Goal: Task Accomplishment & Management: Use online tool/utility

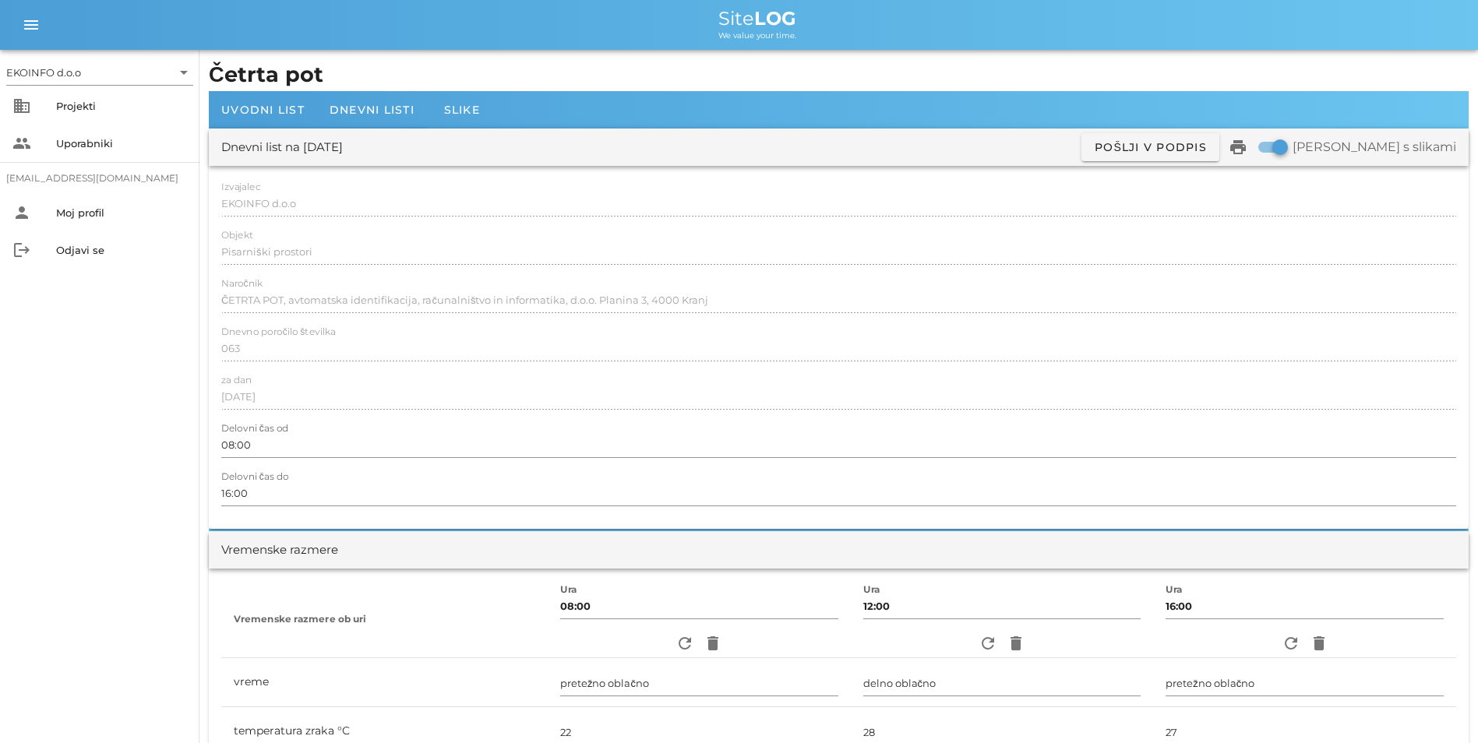
scroll to position [1169, 0]
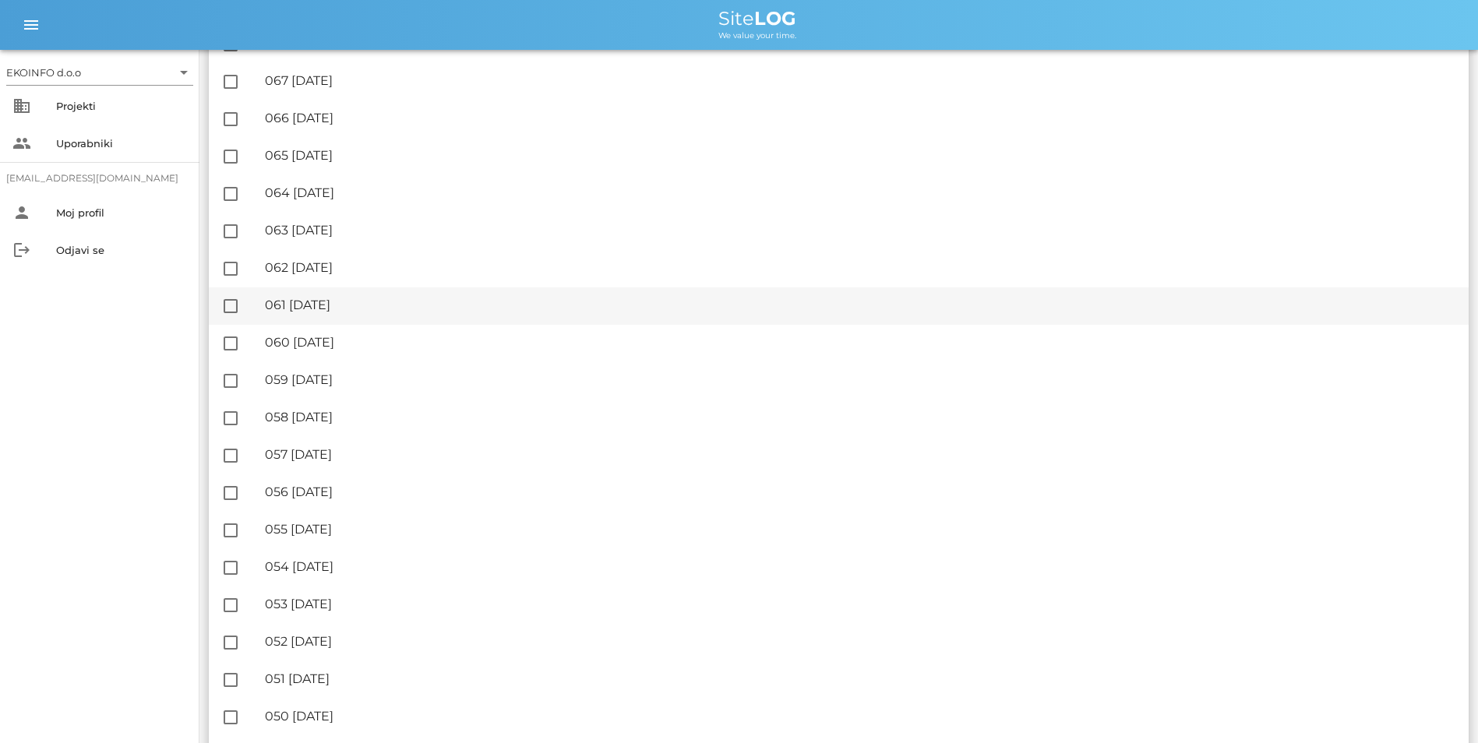
scroll to position [390, 0]
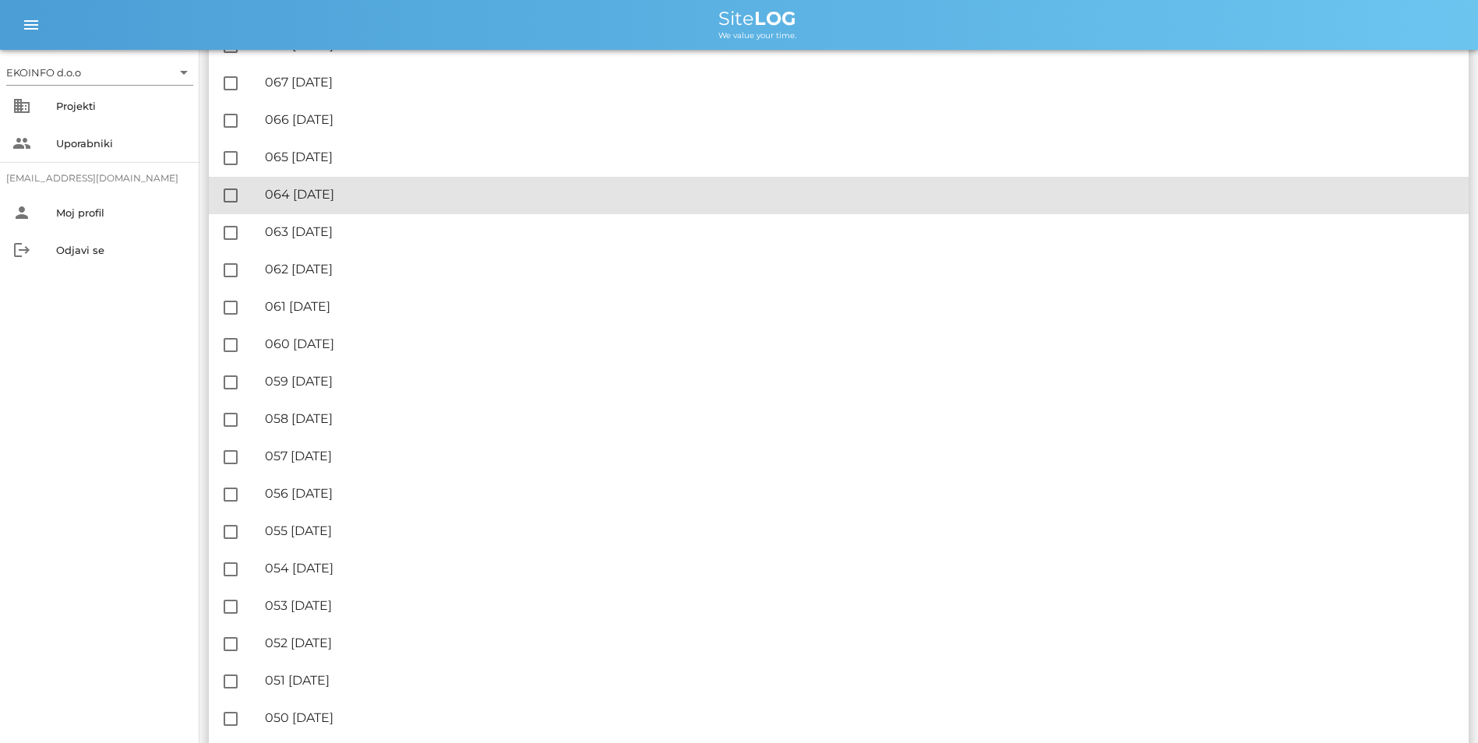
click at [389, 196] on div "🔏 064 [DATE]" at bounding box center [860, 194] width 1191 height 15
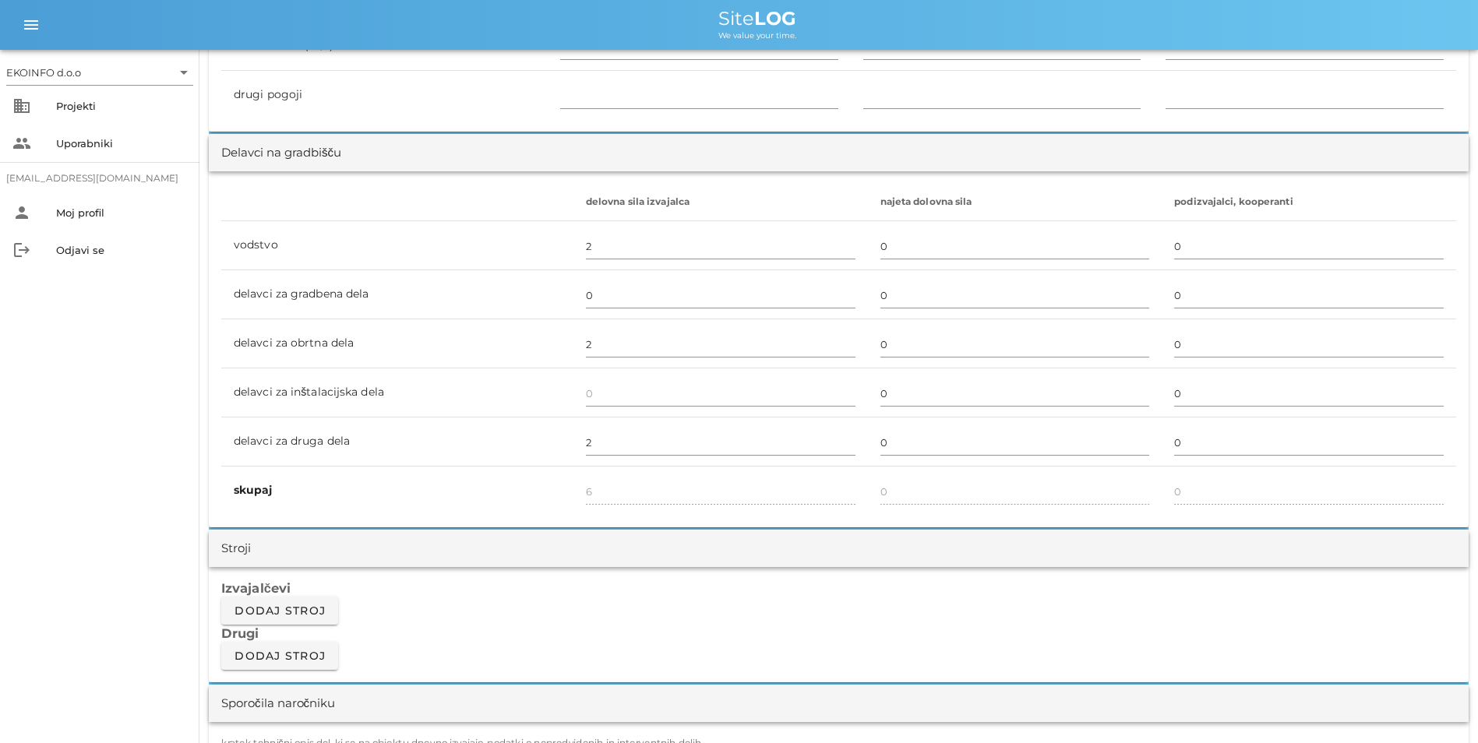
scroll to position [1247, 0]
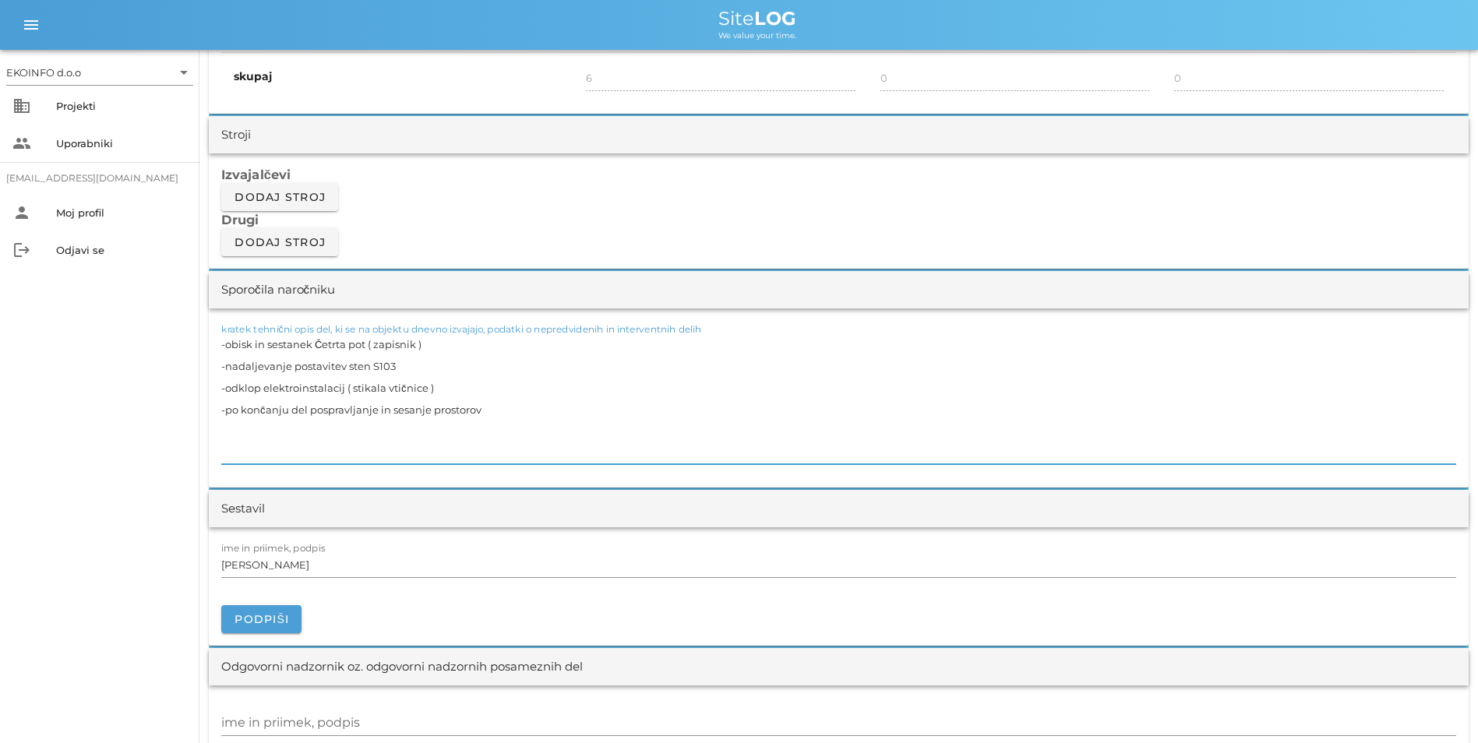
drag, startPoint x: 441, startPoint y: 392, endPoint x: 227, endPoint y: 394, distance: 214.3
click at [227, 394] on textarea "-obisk in sestanek Četrta pot ( zapisnik ) -nadaljevanje postavitev sten S103 -…" at bounding box center [838, 398] width 1235 height 131
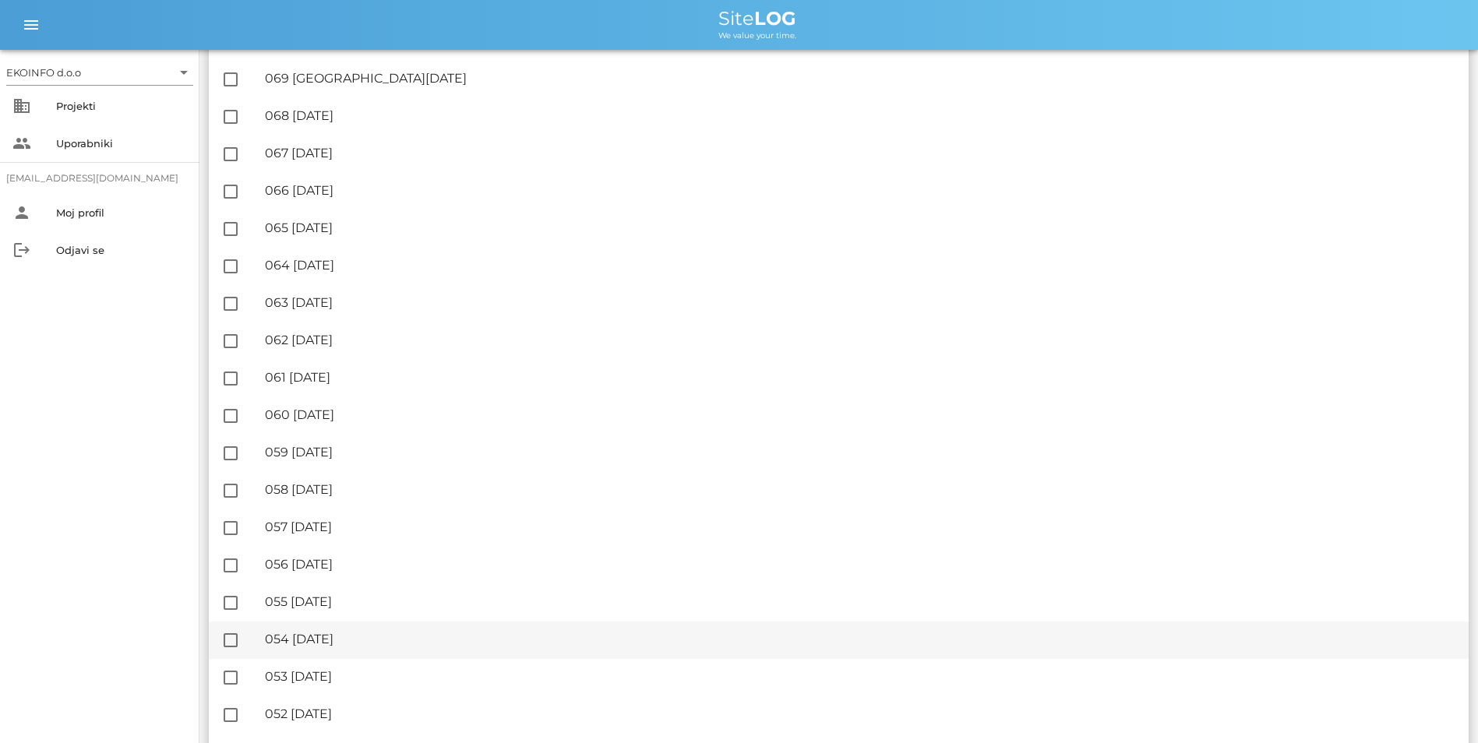
scroll to position [390, 0]
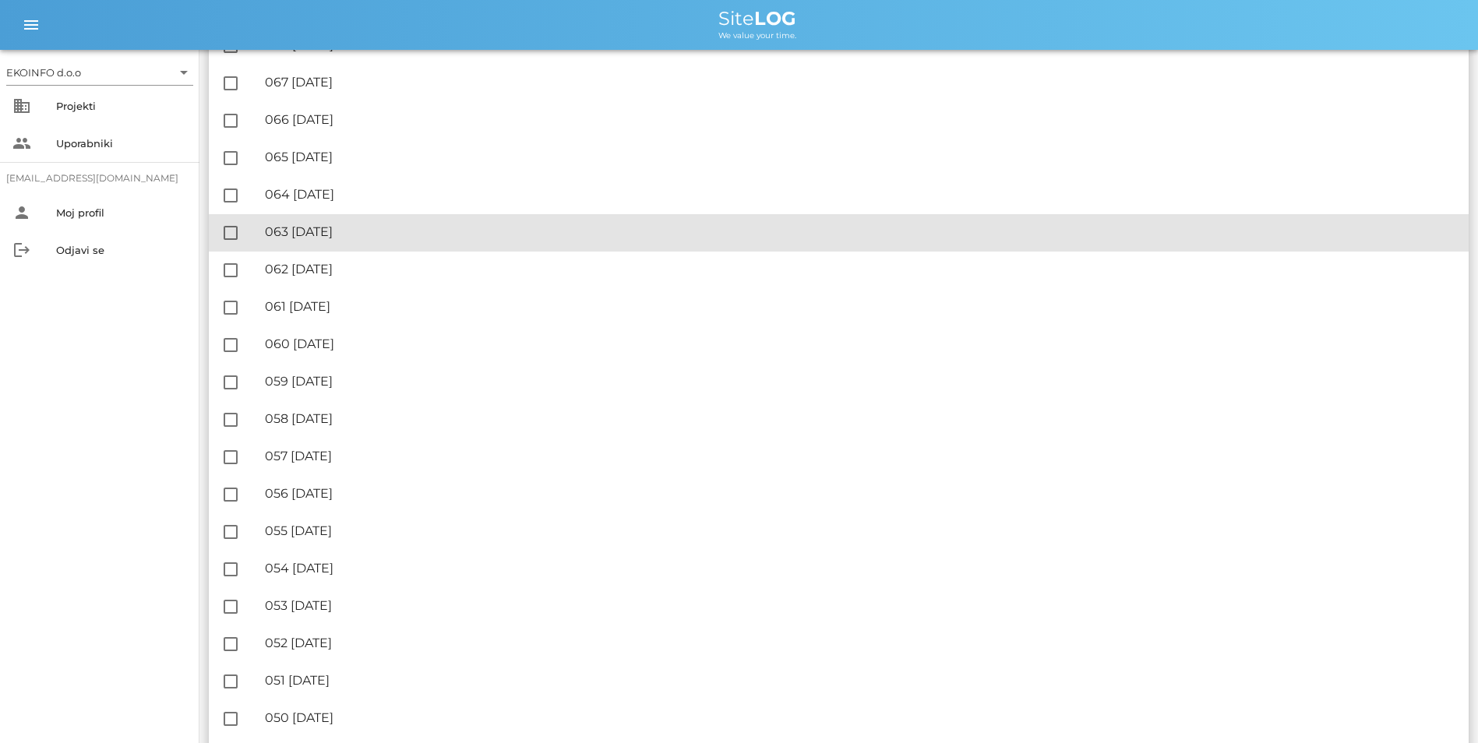
click at [370, 238] on div "🔏 063 [DATE]" at bounding box center [860, 231] width 1191 height 15
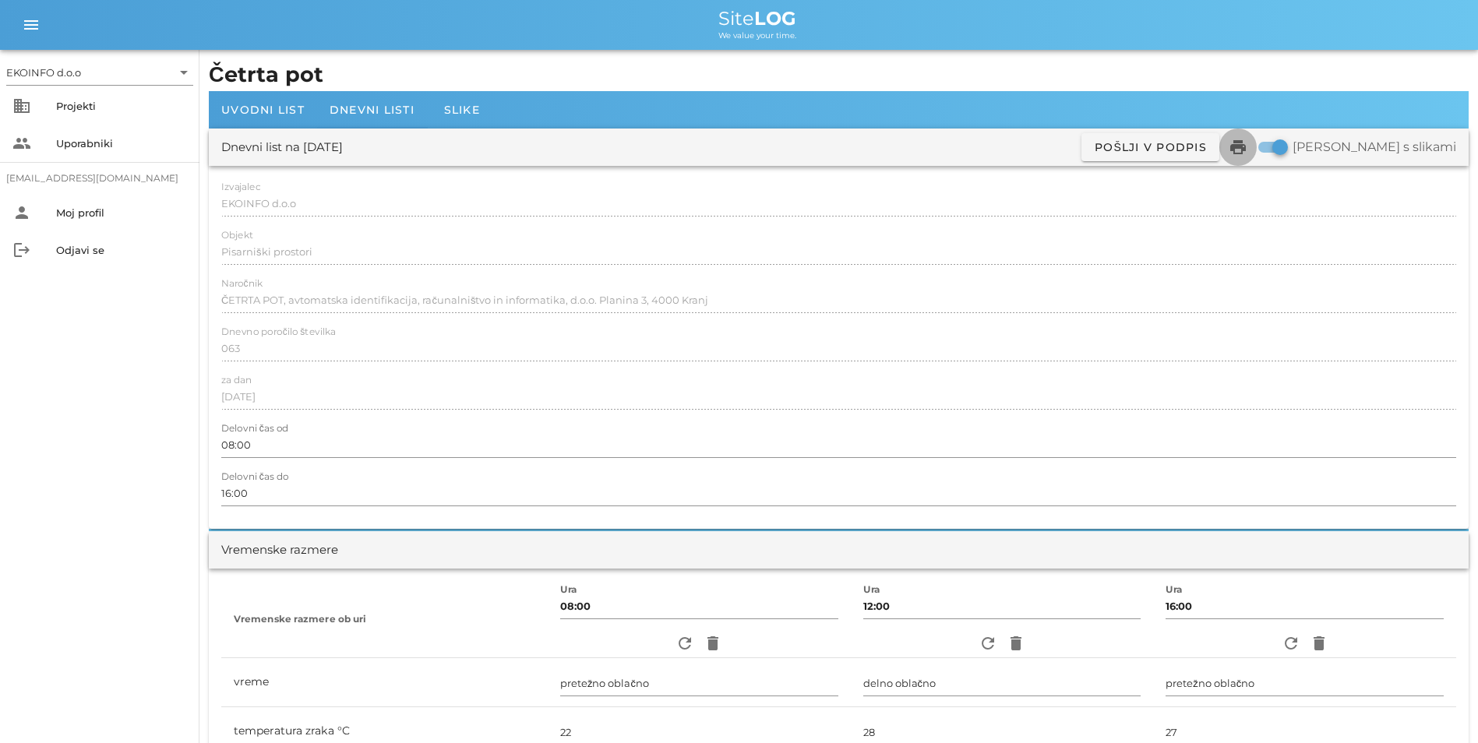
click at [1247, 152] on icon "print" at bounding box center [1238, 147] width 19 height 19
